Goal: Contribute content: Add original content to the website for others to see

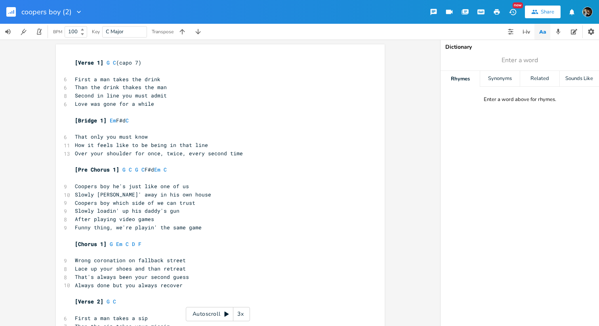
scroll to position [0, 25]
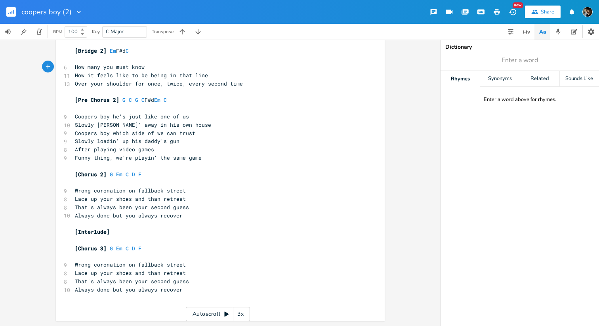
click at [209, 279] on pre "That's always been your second guess" at bounding box center [216, 281] width 286 height 8
click at [210, 200] on pre "Lace up your shoes and than retreat" at bounding box center [216, 199] width 286 height 8
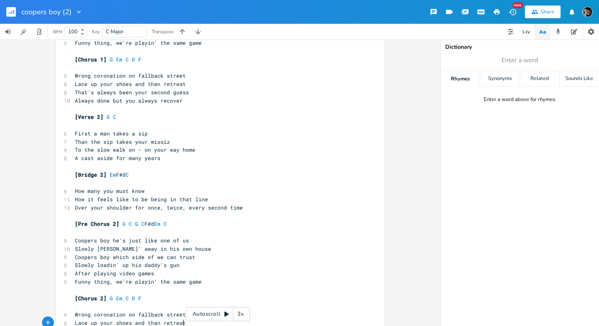
scroll to position [181, 0]
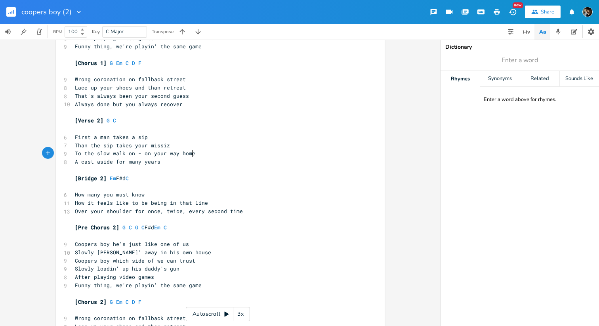
click at [202, 151] on pre "To the slow walk on - on your way home" at bounding box center [216, 153] width 286 height 8
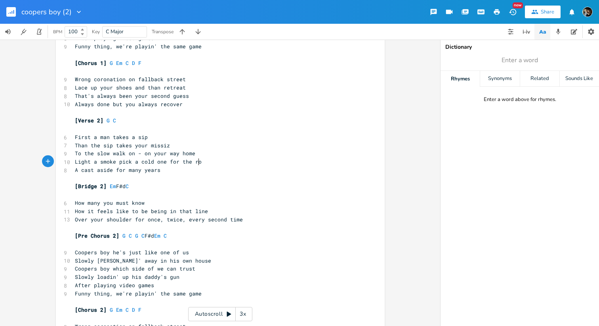
type textarea "Light a smoke pick a cold one for the road"
click at [162, 170] on pre "A cast aside for many years" at bounding box center [216, 170] width 286 height 8
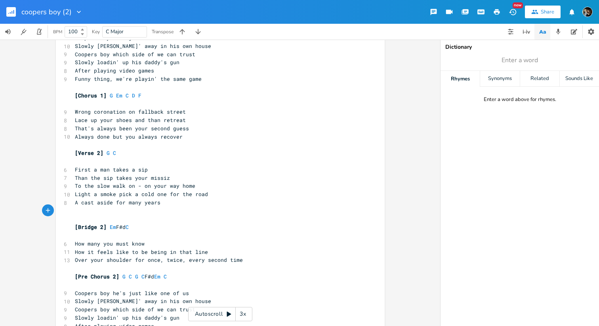
scroll to position [156, 0]
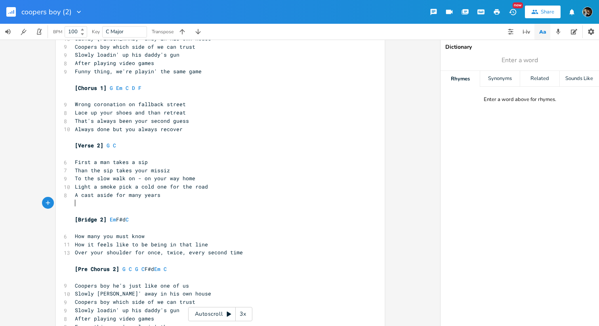
click at [216, 183] on pre "Light a smoke pick a cold one for the road" at bounding box center [216, 187] width 286 height 8
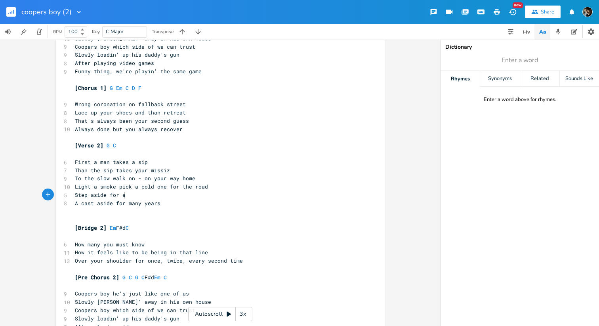
type textarea "Step aside for al"
type textarea "lil break"
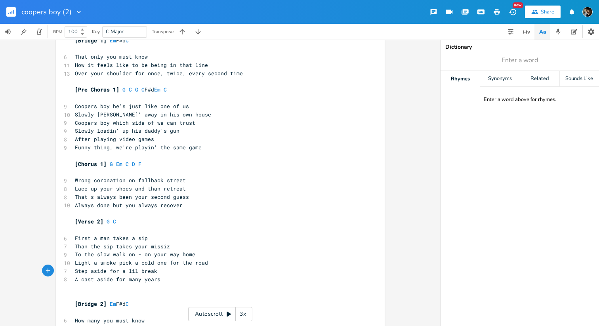
scroll to position [90, 0]
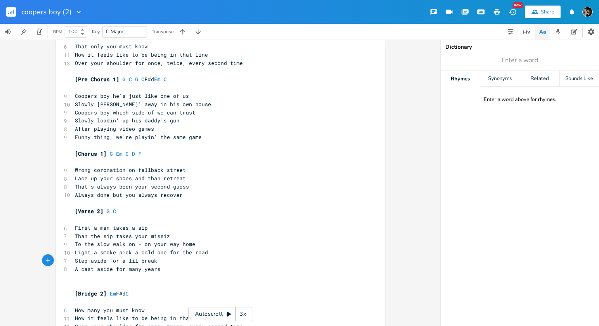
click at [96, 260] on span "Step aside for a lil break" at bounding box center [116, 260] width 82 height 7
click at [96, 261] on span "Step aside for a lil break" at bounding box center [116, 260] width 82 height 7
type textarea "aside"
click at [123, 256] on icon "button" at bounding box center [127, 254] width 10 height 10
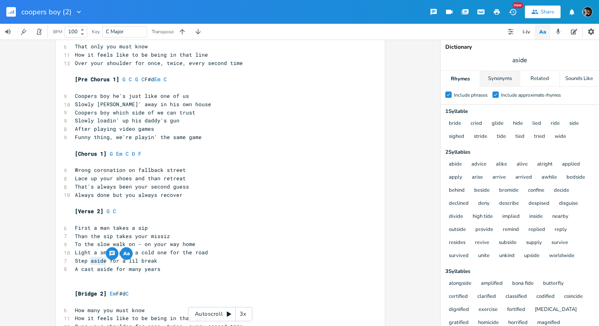
click at [506, 78] on div "Synonyms" at bounding box center [499, 79] width 39 height 16
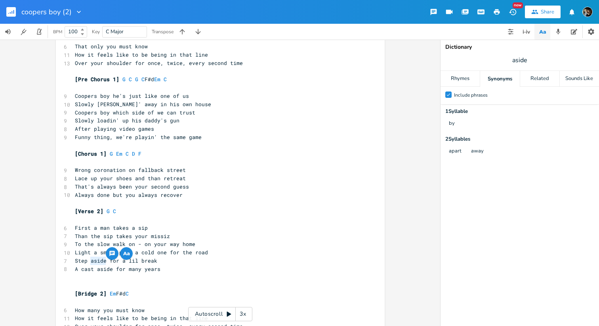
click at [93, 259] on span "Step aside for a lil break" at bounding box center [116, 260] width 82 height 7
type textarea "aside"
click at [93, 259] on span "Step aside for a lil break" at bounding box center [116, 260] width 82 height 7
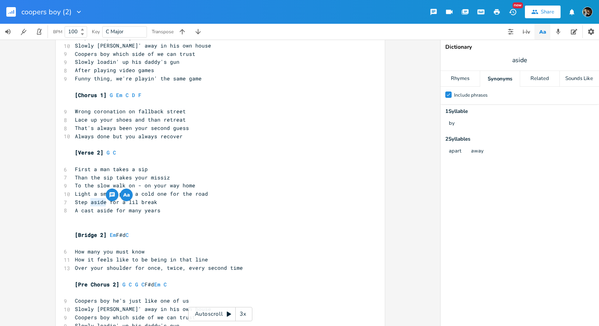
scroll to position [154, 0]
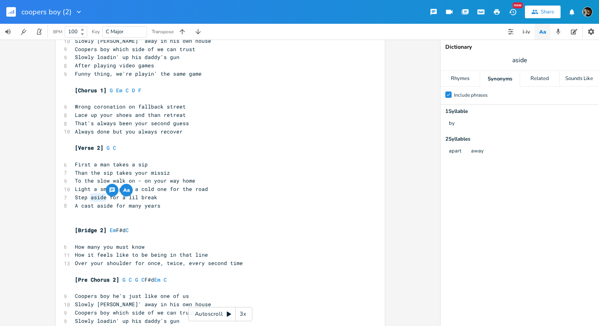
click at [142, 215] on pre "​" at bounding box center [216, 214] width 286 height 8
click at [148, 200] on pre "Step aside for a lil break" at bounding box center [216, 197] width 286 height 8
type textarea "buit"
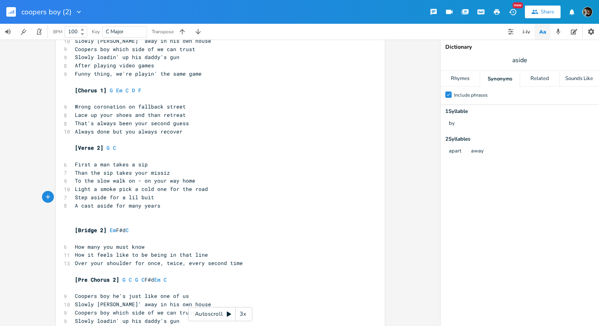
click at [142, 198] on span "Step aside for a lil buit" at bounding box center [114, 197] width 79 height 7
type textarea "bi"
type textarea "bit"
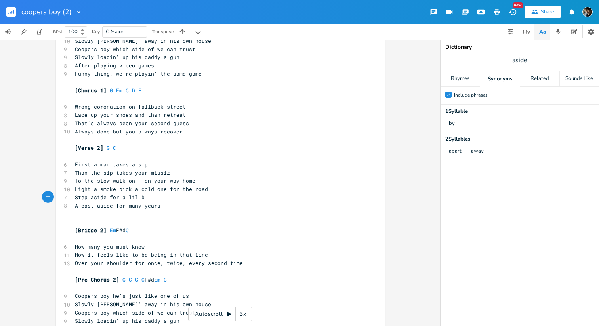
scroll to position [0, 6]
click at [95, 201] on pre "Step aside for a lil bit" at bounding box center [216, 197] width 286 height 8
type textarea "wa"
type textarea "away"
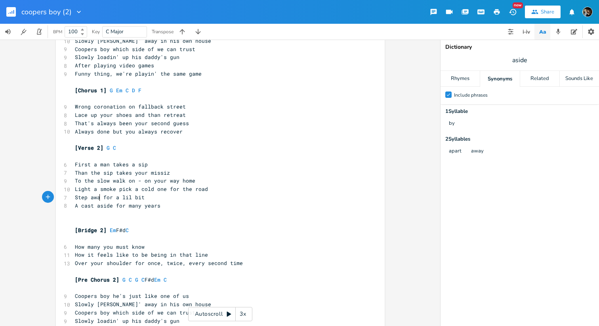
scroll to position [0, 12]
click at [181, 203] on pre "A cast aside for many years" at bounding box center [216, 206] width 286 height 8
click at [190, 213] on pre "​" at bounding box center [216, 214] width 286 height 8
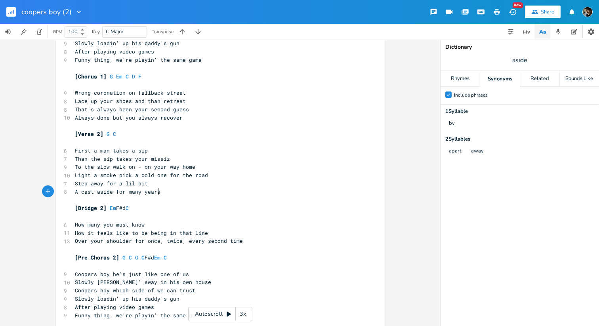
scroll to position [172, 0]
